Goal: Find specific page/section: Find specific page/section

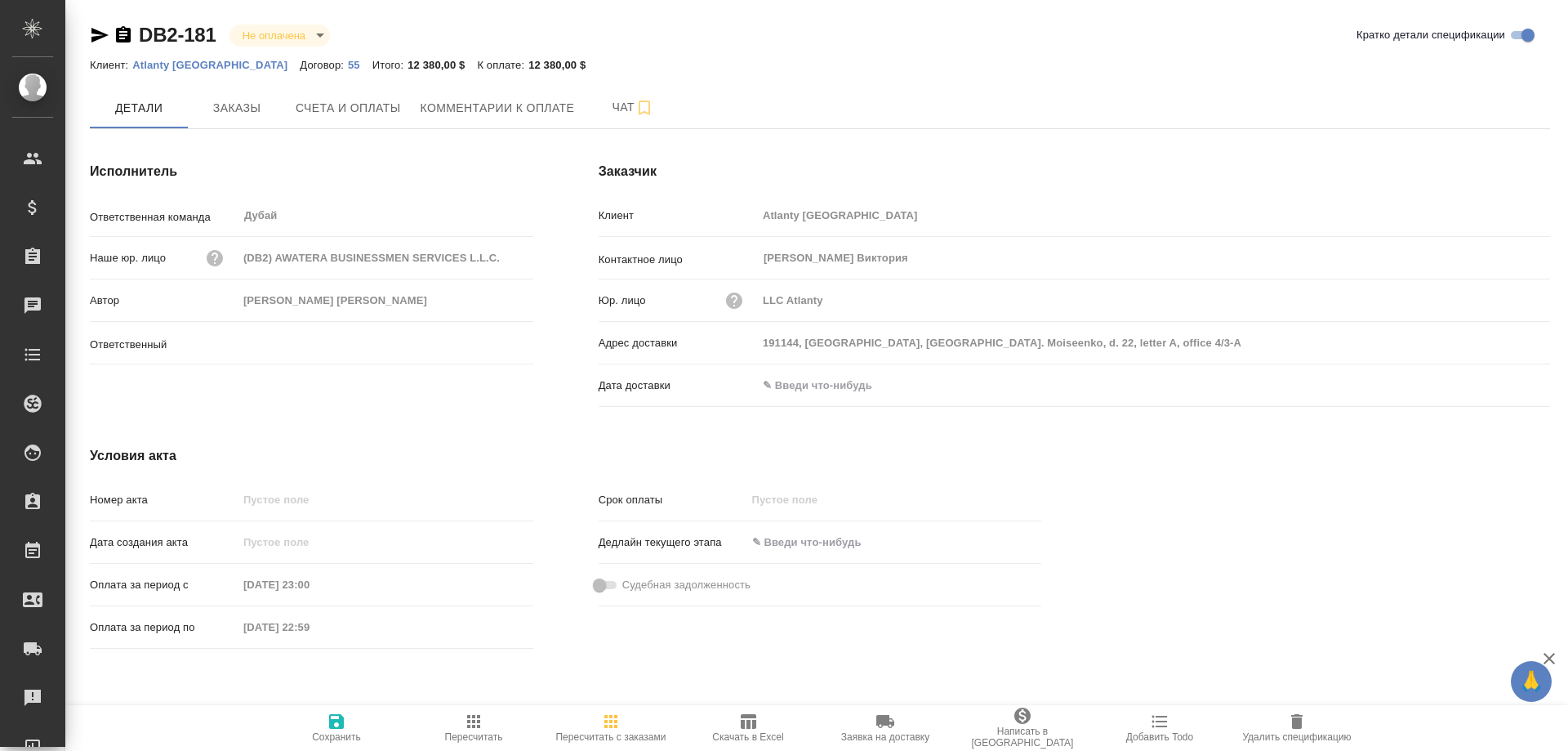
type input "Березуцкий Никита"
